Goal: Information Seeking & Learning: Learn about a topic

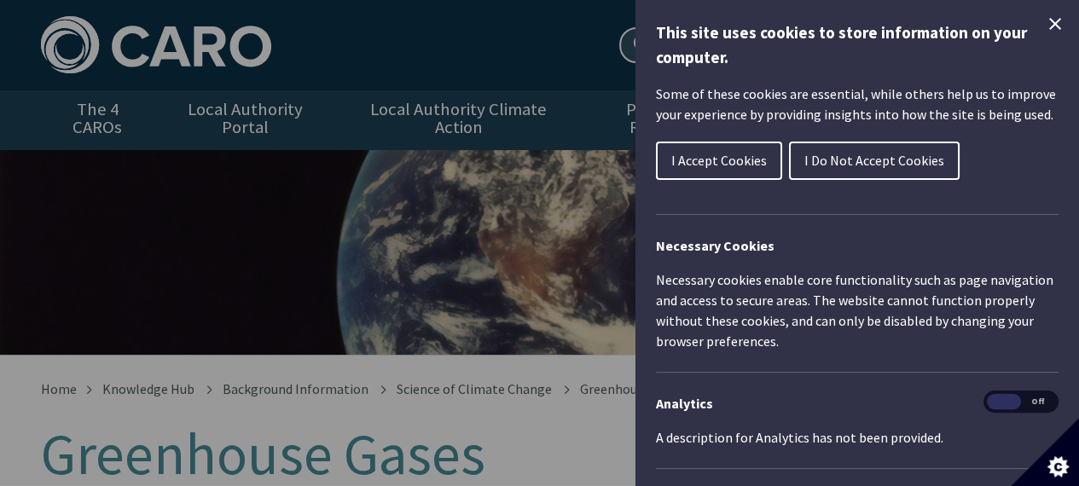
click at [1050, 16] on icon "Close Cookie Control" at bounding box center [1055, 24] width 20 height 20
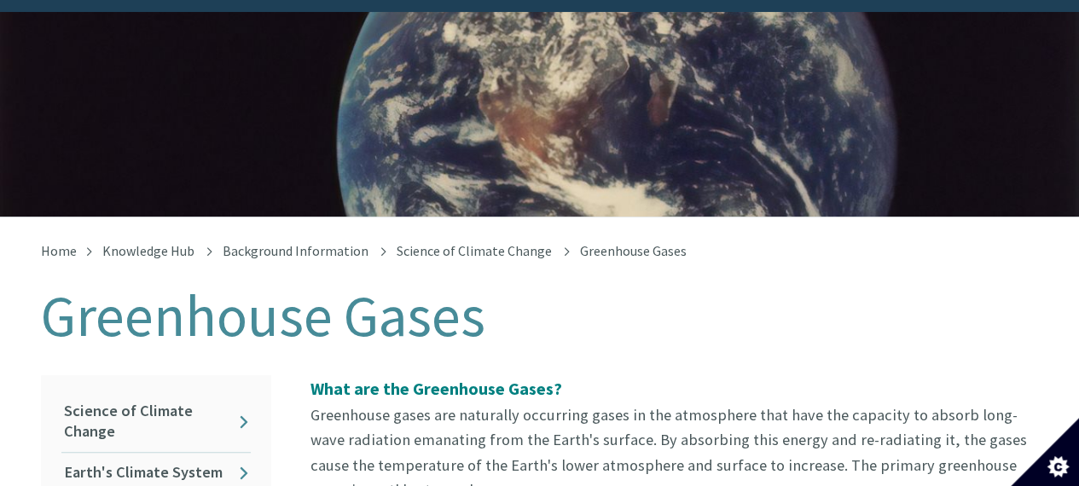
scroll to position [154, 0]
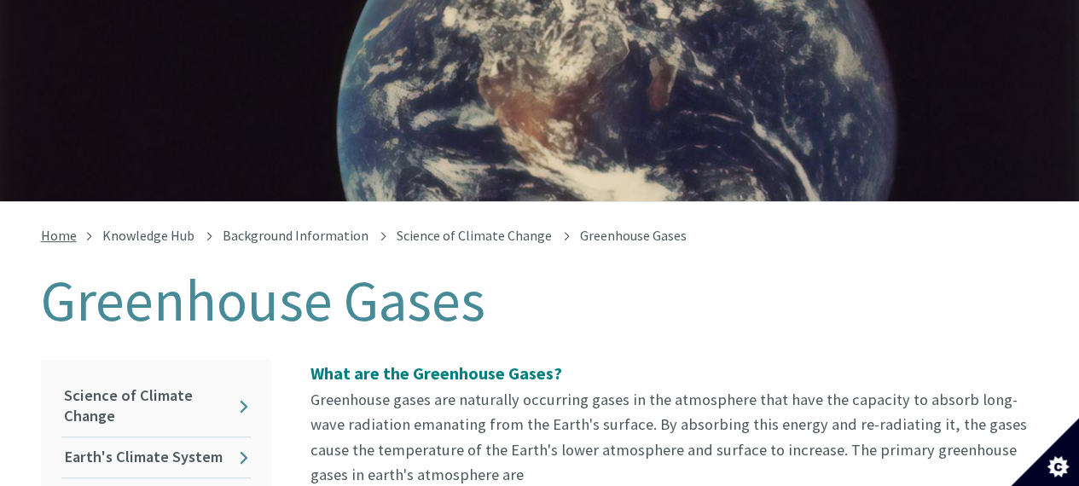
click at [56, 227] on link "Home" at bounding box center [59, 235] width 36 height 17
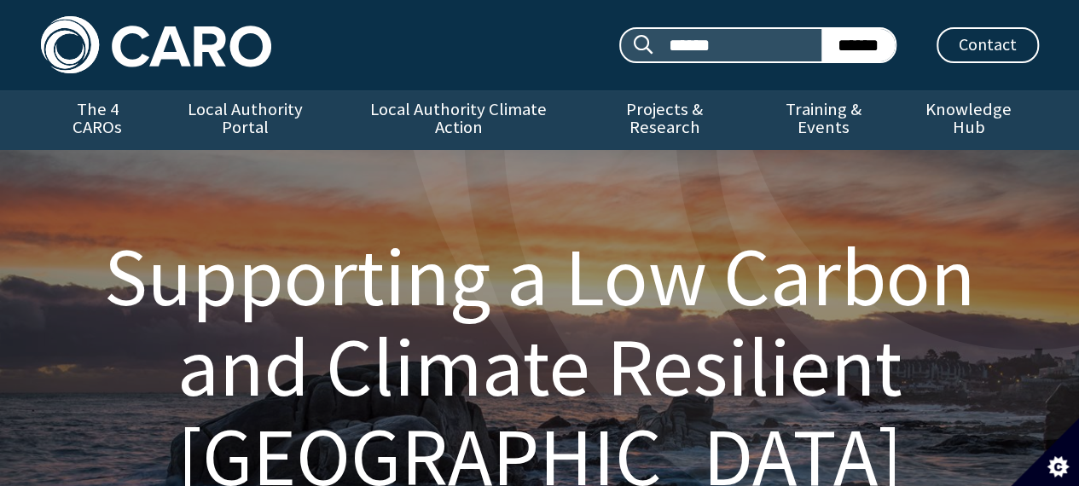
click at [178, 55] on img at bounding box center [156, 44] width 230 height 57
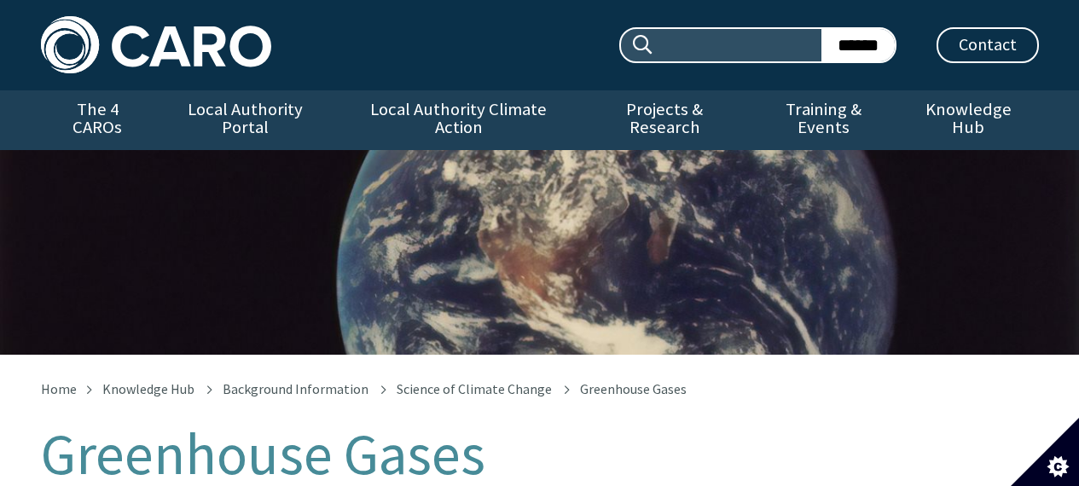
scroll to position [154, 0]
